Goal: Task Accomplishment & Management: Use online tool/utility

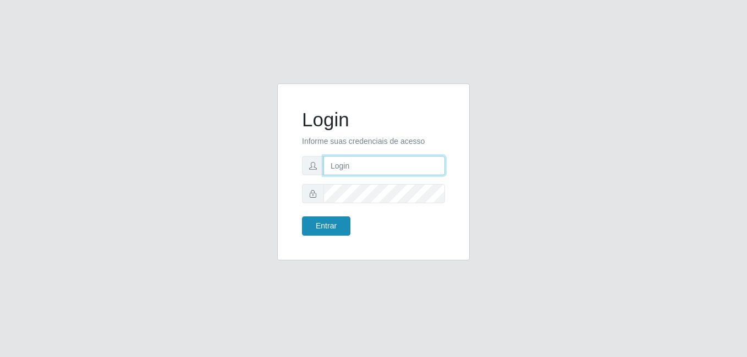
type input "[PERSON_NAME]"
click at [326, 222] on button "Entrar" at bounding box center [326, 226] width 48 height 19
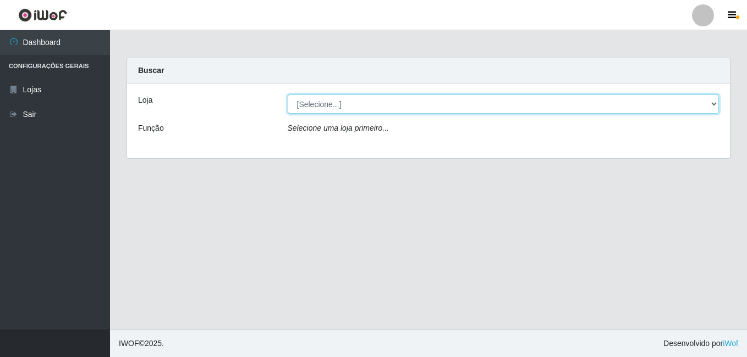
drag, startPoint x: 715, startPoint y: 107, endPoint x: 692, endPoint y: 109, distance: 23.1
click at [714, 107] on select "[Selecione...] Bemais Supermercados - [GEOGRAPHIC_DATA]" at bounding box center [504, 104] width 432 height 19
select select "249"
click at [288, 95] on select "[Selecione...] Bemais Supermercados - [GEOGRAPHIC_DATA]" at bounding box center [504, 104] width 432 height 19
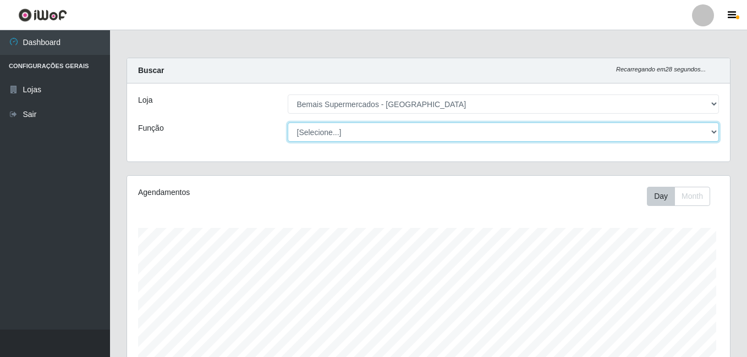
click at [712, 133] on select "[Selecione...] ASG ASG + ASG ++ Auxiliar de Depósito Auxiliar de Depósito + Aux…" at bounding box center [504, 132] width 432 height 19
click at [712, 133] on select "[Selecione...] ASG ASG + ASG ++ Auxiliar de Depósito Auxiliar de Depósito + Aux…" at bounding box center [500, 132] width 429 height 19
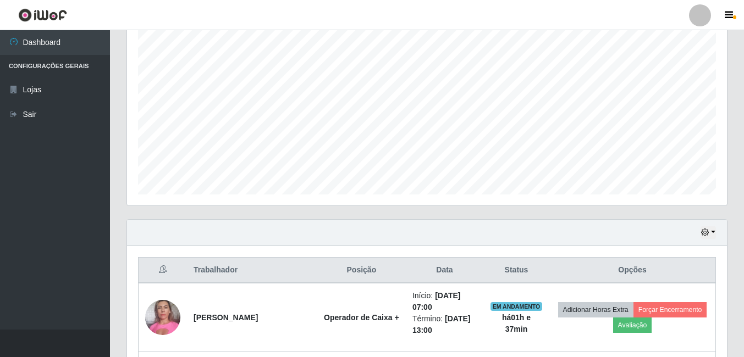
scroll to position [174, 0]
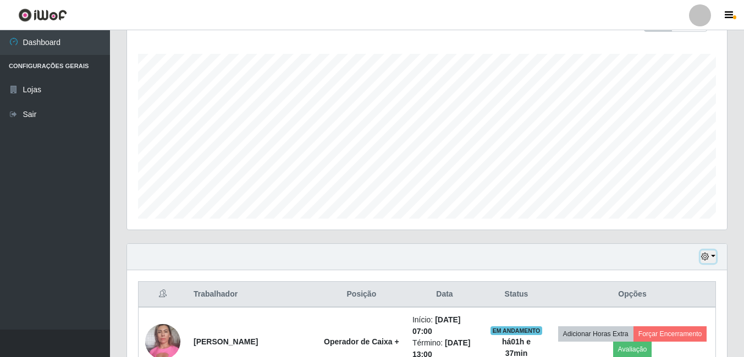
click at [709, 256] on button "button" at bounding box center [707, 257] width 15 height 13
click at [735, 16] on span "button" at bounding box center [734, 17] width 3 height 4
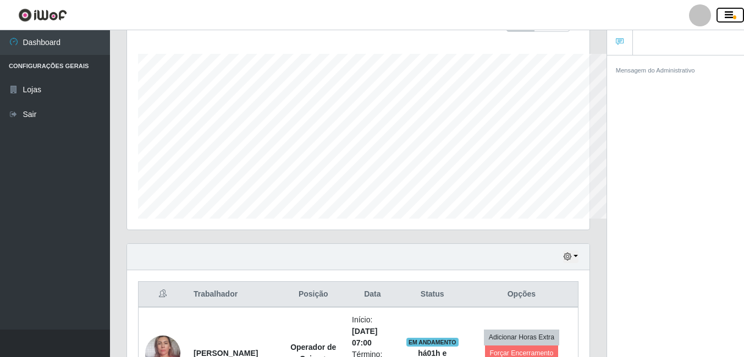
scroll to position [549534, 549300]
click at [735, 15] on button "button" at bounding box center [729, 15] width 27 height 15
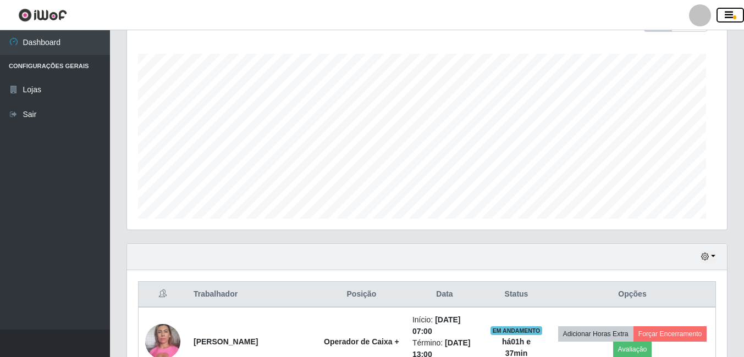
scroll to position [228, 600]
drag, startPoint x: 743, startPoint y: 44, endPoint x: 744, endPoint y: 31, distance: 13.3
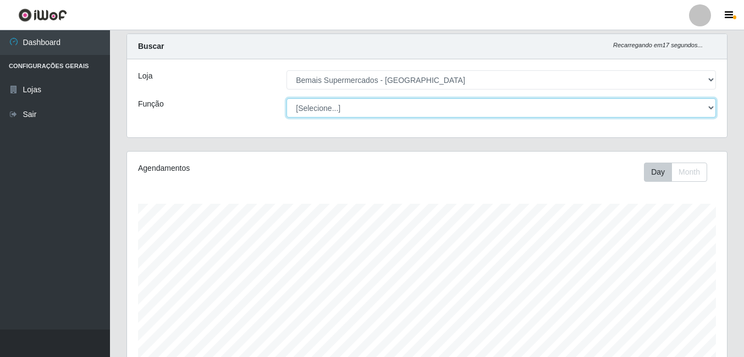
click at [709, 107] on select "[Selecione...] ASG ASG + ASG ++ Auxiliar de Depósito Auxiliar de Depósito + Aux…" at bounding box center [500, 107] width 429 height 19
click at [286, 98] on select "[Selecione...] ASG ASG + ASG ++ Auxiliar de Depósito Auxiliar de Depósito + Aux…" at bounding box center [500, 107] width 429 height 19
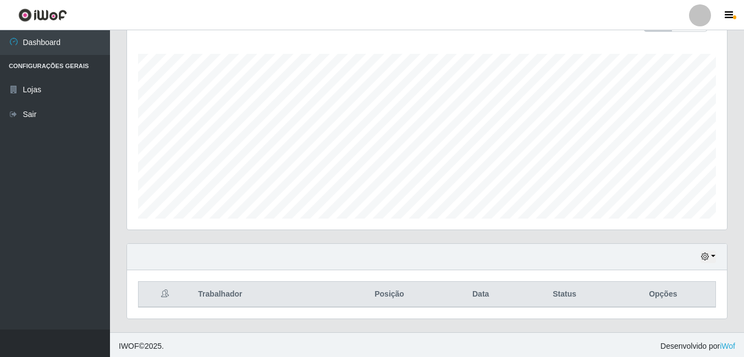
scroll to position [177, 0]
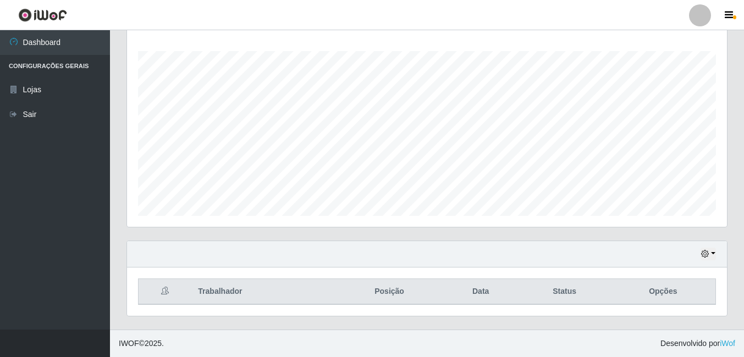
drag, startPoint x: 717, startPoint y: 257, endPoint x: 709, endPoint y: 255, distance: 8.5
click at [716, 257] on div "Hoje 1 dia 3 dias 1 Semana Não encerrados" at bounding box center [427, 254] width 600 height 26
click at [709, 253] on icon "button" at bounding box center [705, 254] width 8 height 8
drag, startPoint x: 715, startPoint y: 255, endPoint x: 746, endPoint y: 237, distance: 35.9
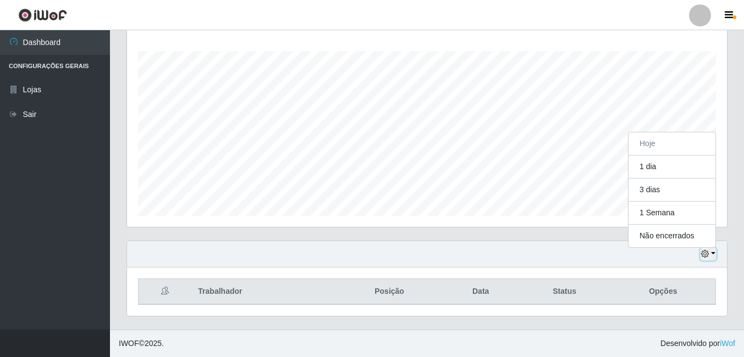
click at [719, 254] on div "Hoje 1 dia 3 dias 1 Semana Não encerrados" at bounding box center [427, 254] width 600 height 26
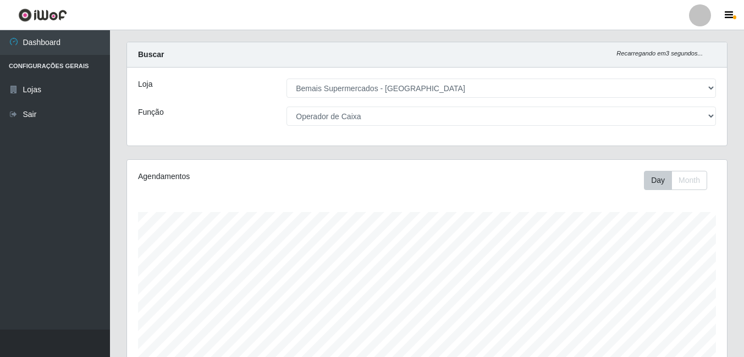
scroll to position [0, 0]
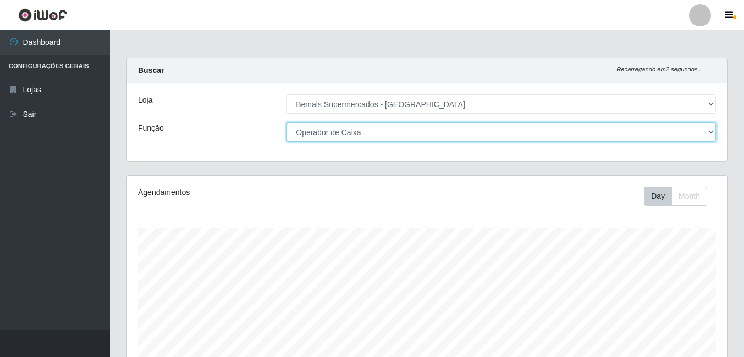
drag, startPoint x: 710, startPoint y: 129, endPoint x: 706, endPoint y: 135, distance: 7.5
click at [710, 130] on select "[Selecione...] ASG ASG + ASG ++ Auxiliar de Depósito Auxiliar de Depósito + Aux…" at bounding box center [500, 132] width 429 height 19
click at [286, 123] on select "[Selecione...] ASG ASG + ASG ++ Auxiliar de Depósito Auxiliar de Depósito + Aux…" at bounding box center [500, 132] width 429 height 19
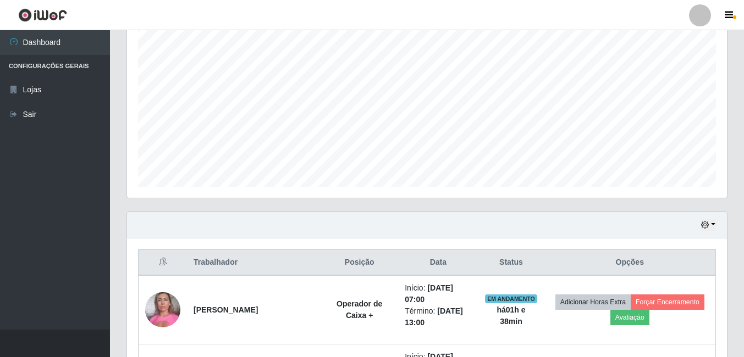
scroll to position [195, 0]
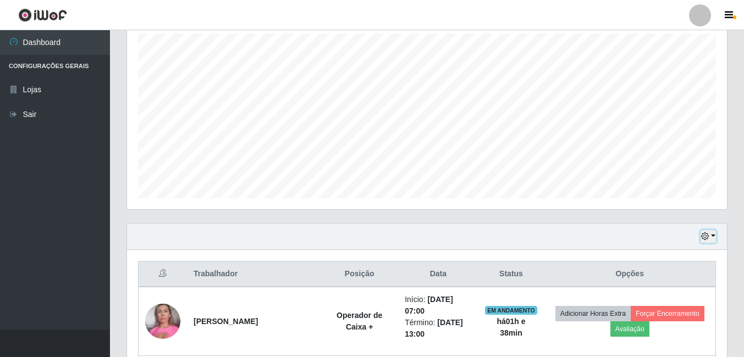
click at [715, 237] on button "button" at bounding box center [707, 236] width 15 height 13
click at [714, 237] on button "button" at bounding box center [707, 236] width 15 height 13
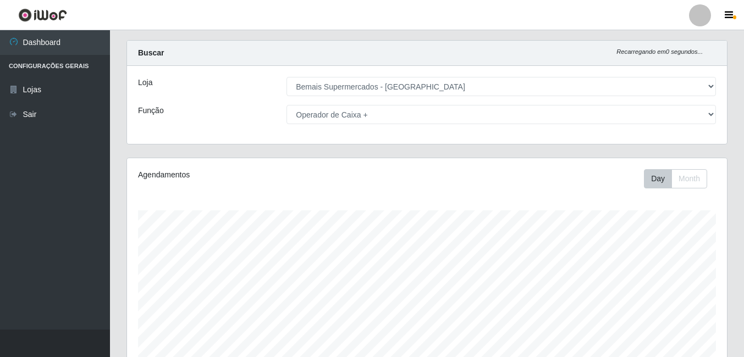
scroll to position [0, 0]
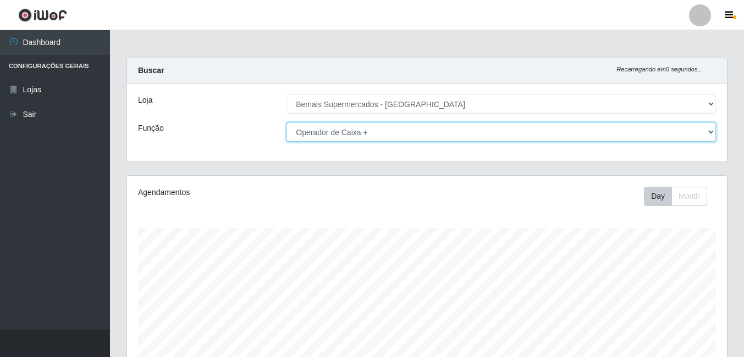
click at [706, 132] on select "[Selecione...] ASG ASG + ASG ++ Auxiliar de Depósito Auxiliar de Depósito + Aux…" at bounding box center [500, 132] width 429 height 19
select select "[Selecione...]"
click at [286, 123] on select "[Selecione...] ASG ASG + ASG ++ Auxiliar de Depósito Auxiliar de Depósito + Aux…" at bounding box center [500, 132] width 429 height 19
